Goal: Unclear

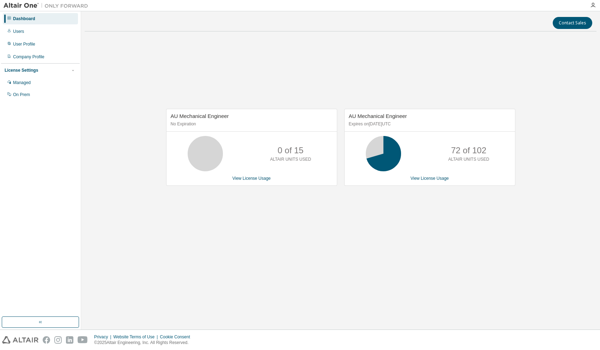
click at [476, 234] on div "AU Mechanical Engineer No Expiration 0 of 15 ALTAIR UNITS USED View License Usa…" at bounding box center [341, 150] width 512 height 227
click at [501, 89] on div "AU Mechanical Engineer No Expiration 0 of 15 ALTAIR UNITS USED View License Usa…" at bounding box center [341, 150] width 512 height 227
